Goal: Check status: Check status

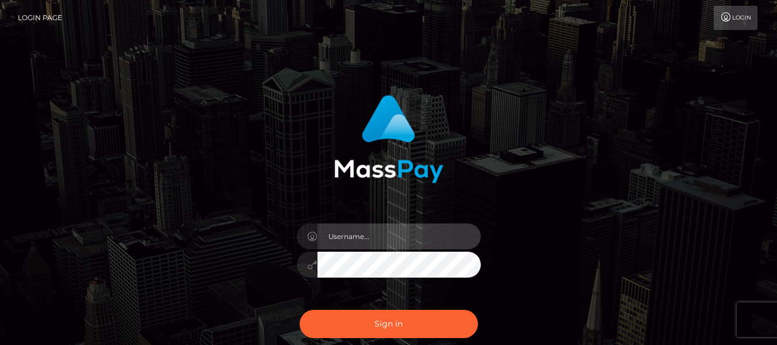
click at [374, 226] on input "text" at bounding box center [399, 236] width 163 height 26
checkbox input "true"
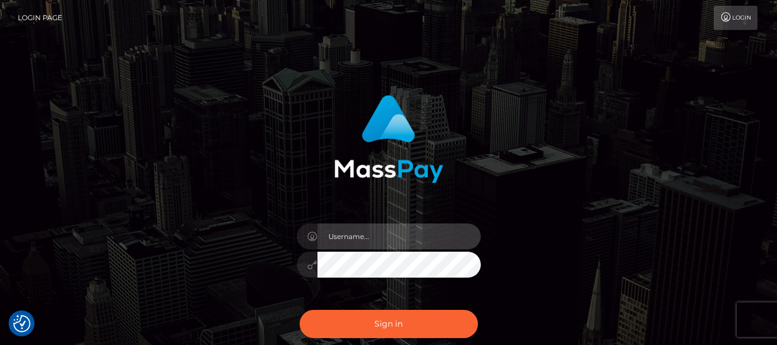
type input "lacey.throne"
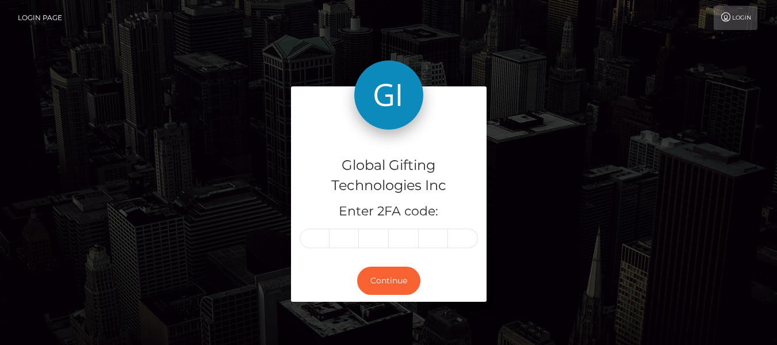
click at [372, 317] on div "Global Gifting Technologies Inc Enter 2FA code: Continue" at bounding box center [388, 199] width 777 height 399
click at [318, 239] on input "text" at bounding box center [315, 238] width 30 height 20
type input "2"
type input "8"
type input "5"
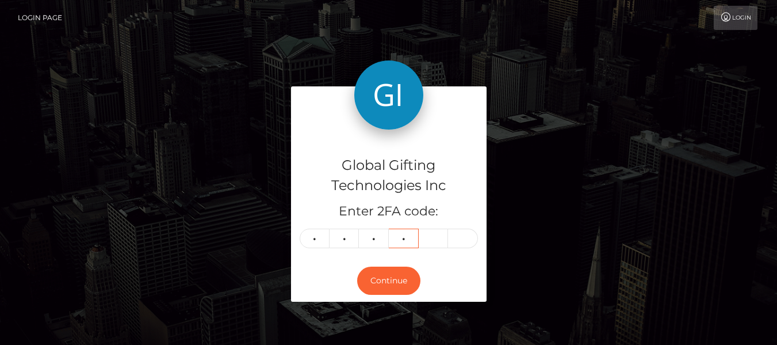
type input "7"
type input "3"
type input "2"
type input "0"
type input "8"
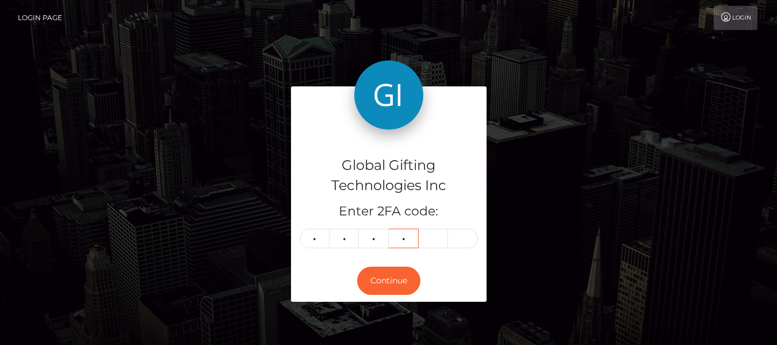
type input "5"
type input "7"
type input "3"
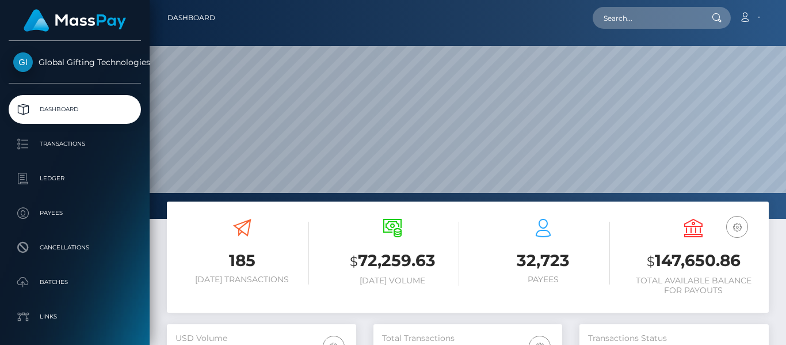
scroll to position [204, 189]
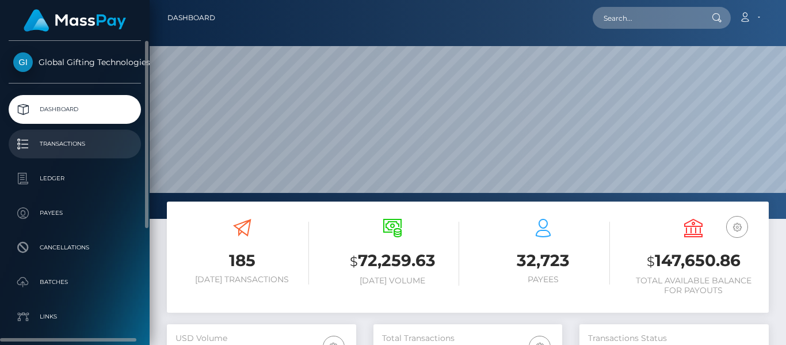
click at [55, 138] on p "Transactions" at bounding box center [74, 143] width 123 height 17
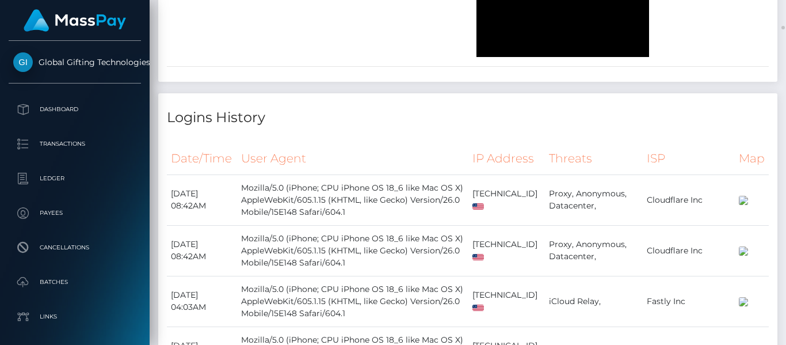
scroll to position [1886, 0]
